Goal: Information Seeking & Learning: Learn about a topic

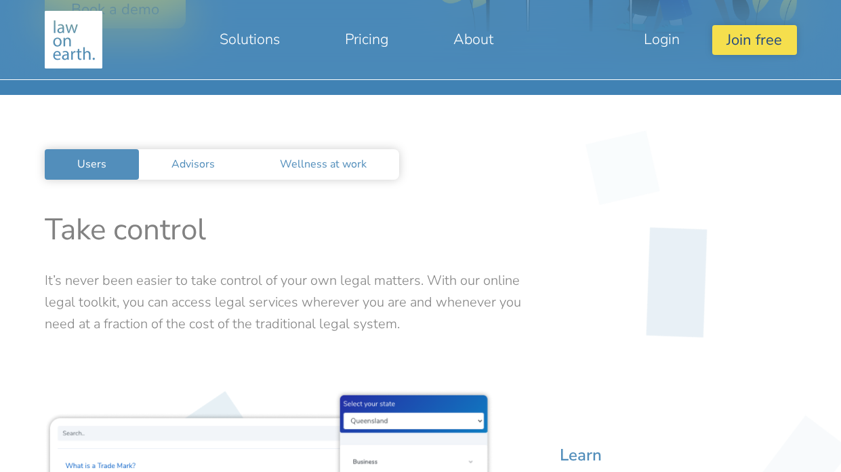
scroll to position [368, 0]
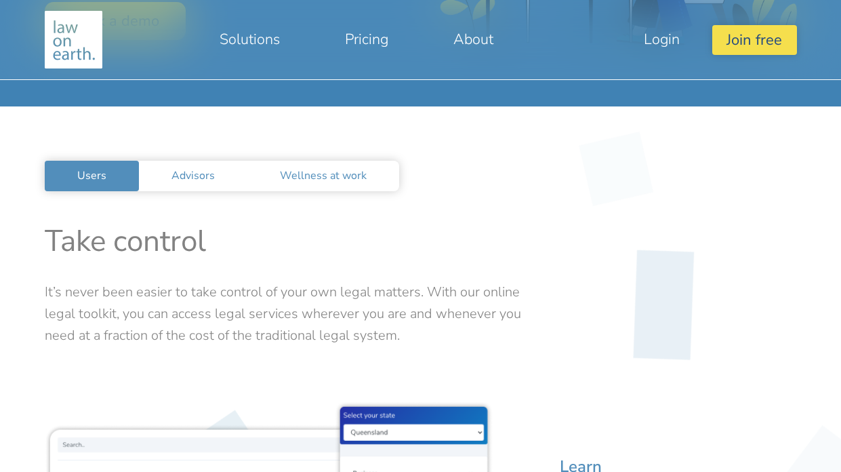
click at [247, 167] on work "Wellness at work" at bounding box center [323, 176] width 152 height 31
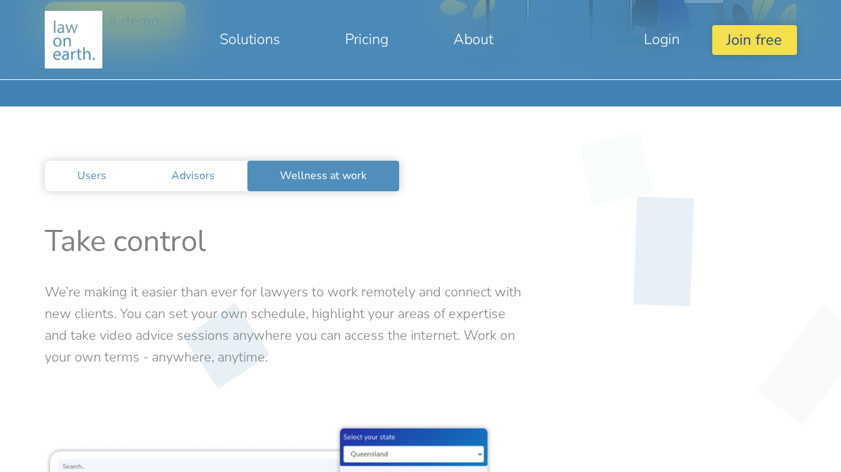
click at [225, 165] on link "Advisors" at bounding box center [193, 176] width 108 height 31
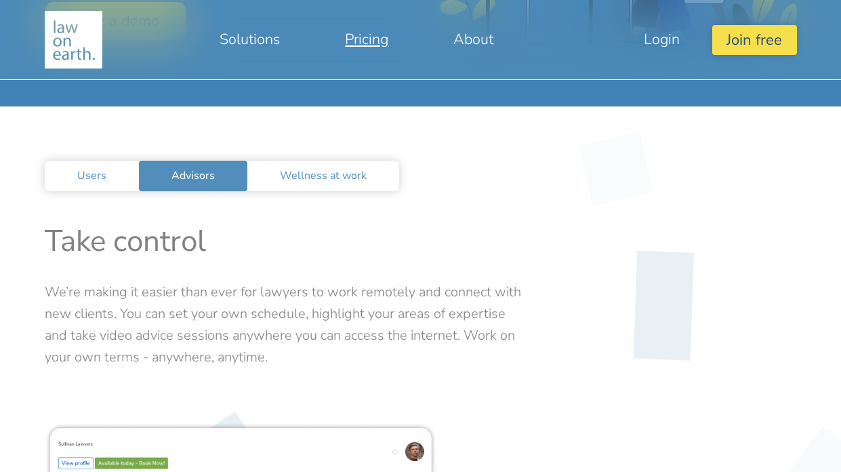
click at [380, 33] on link "Pricing" at bounding box center [367, 39] width 108 height 33
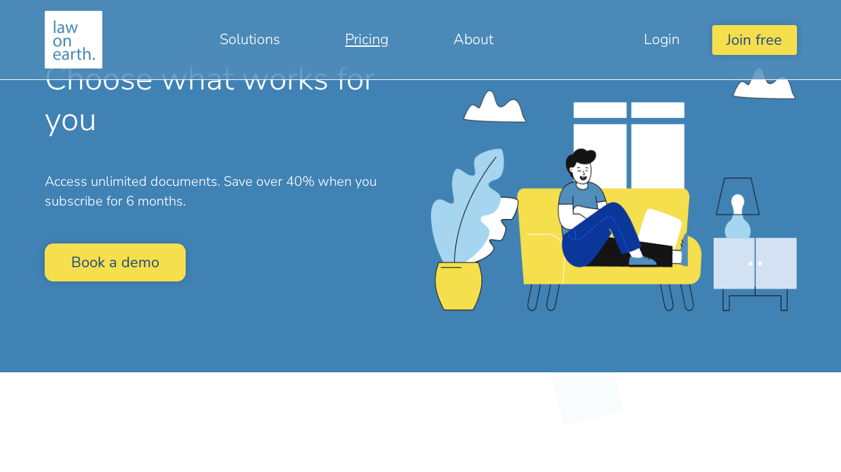
scroll to position [64, 0]
